Goal: Information Seeking & Learning: Learn about a topic

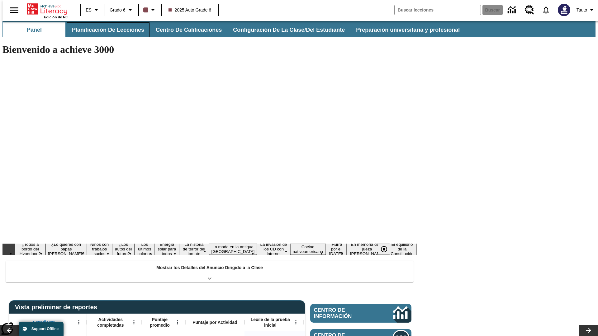
click at [104, 30] on button "Planificación de lecciones" at bounding box center [108, 29] width 83 height 15
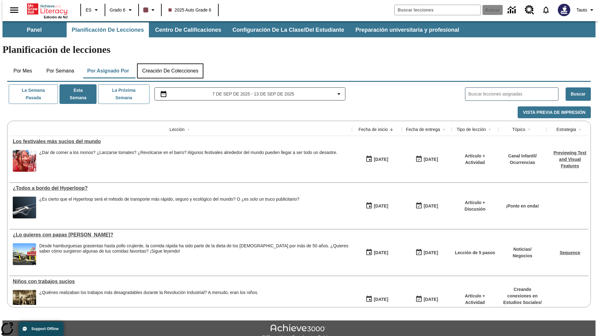
click at [170, 64] on button "Creación de colecciones" at bounding box center [170, 71] width 66 height 15
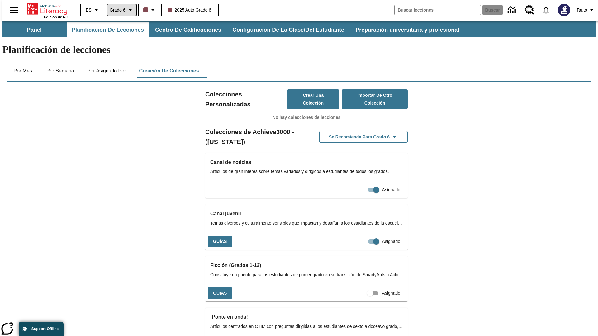
click at [120, 10] on span "Grado 6" at bounding box center [118, 10] width 16 height 7
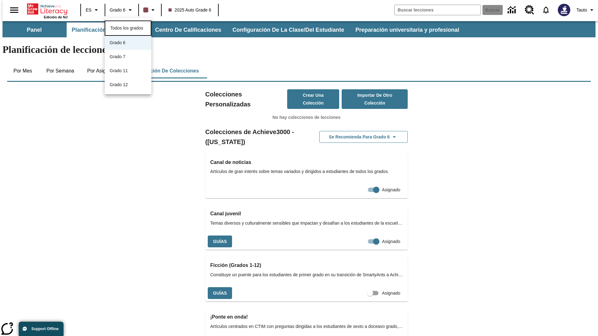
click at [128, 27] on span "Todos los grados" at bounding box center [126, 28] width 33 height 5
